Goal: Navigation & Orientation: Find specific page/section

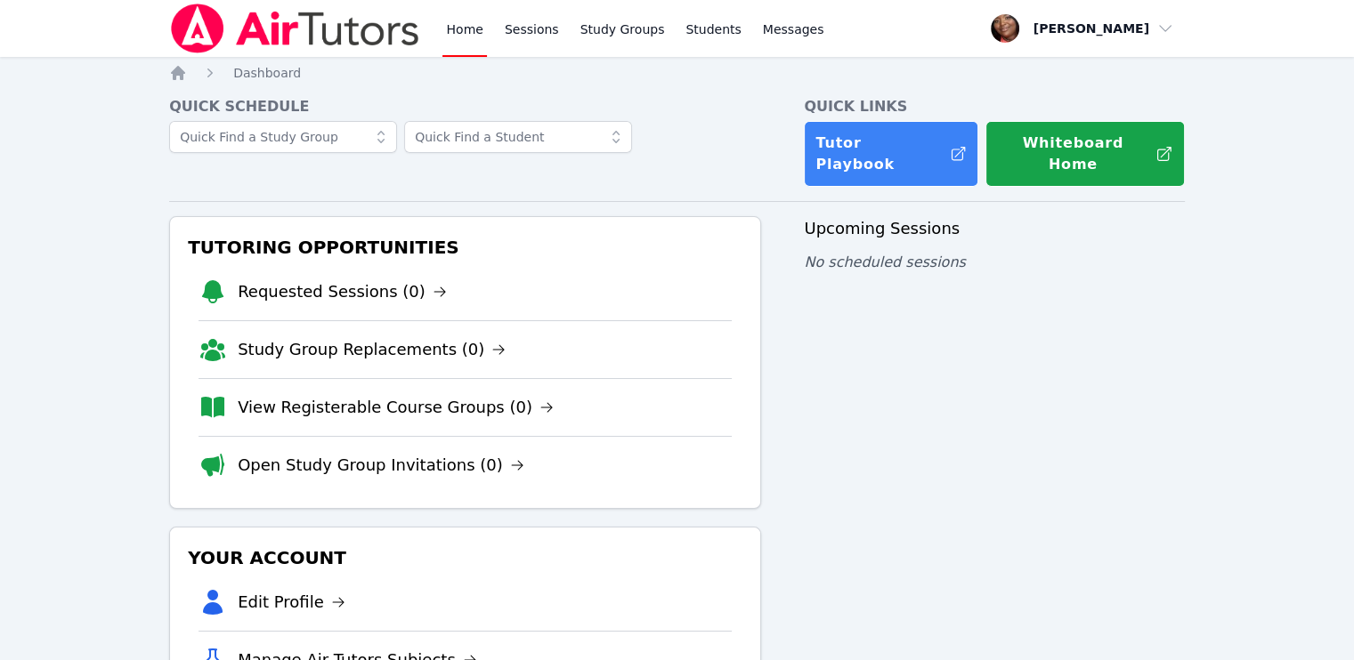
click at [346, 395] on link "View Registerable Course Groups (0)" at bounding box center [396, 407] width 316 height 25
